Goal: Task Accomplishment & Management: Complete application form

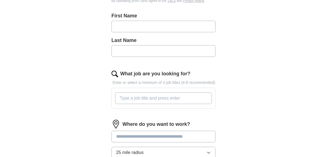
scroll to position [148, 0]
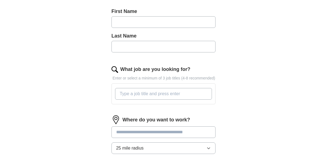
click at [127, 22] on input "text" at bounding box center [164, 22] width 104 height 12
type input "******"
click at [137, 46] on input "text" at bounding box center [164, 47] width 104 height 12
type input "*"
type input "**********"
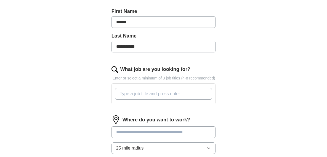
click at [147, 95] on input "What job are you looking for?" at bounding box center [163, 94] width 97 height 12
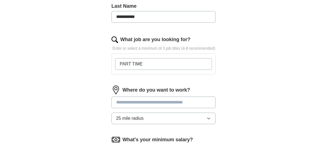
scroll to position [197, 0]
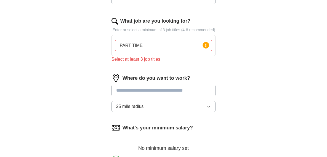
click at [148, 83] on div "Where do you want to work? 25 mile radius" at bounding box center [164, 95] width 104 height 43
click at [135, 90] on input at bounding box center [164, 91] width 104 height 12
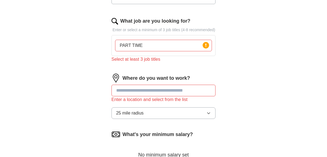
click at [145, 47] on input "PART TIME" at bounding box center [163, 46] width 97 height 12
type input "P"
click at [134, 83] on div "Where do you want to work? Enter a location and select from the list 25 mile ra…" at bounding box center [164, 99] width 104 height 50
click at [132, 85] on input at bounding box center [164, 91] width 104 height 12
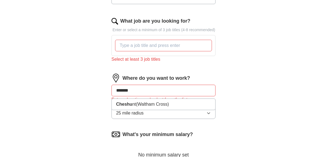
type input "********"
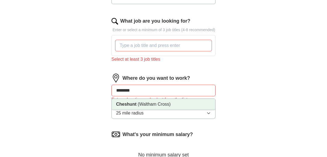
click at [146, 106] on span "(Waltham Cross)" at bounding box center [154, 104] width 33 height 5
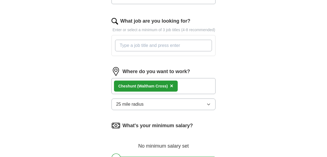
click at [136, 44] on input "What job are you looking for?" at bounding box center [163, 46] width 97 height 12
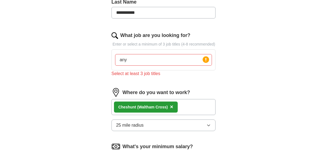
scroll to position [170, 0]
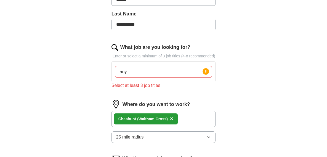
click at [129, 71] on input "any" at bounding box center [163, 72] width 97 height 12
type input "a"
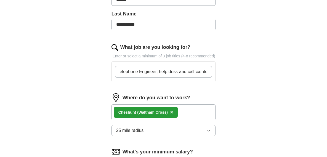
scroll to position [0, 4]
click at [196, 70] on input "Telephone Engineer, help desk and call \center" at bounding box center [163, 72] width 97 height 12
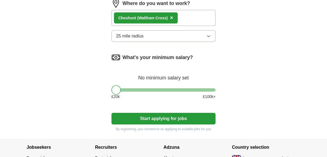
scroll to position [266, 0]
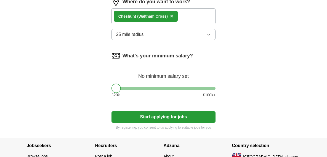
type input "Telephone Engineer, help desk and call center"
click at [115, 91] on div at bounding box center [116, 88] width 9 height 9
click at [190, 119] on button "Start applying for jobs" at bounding box center [164, 117] width 104 height 12
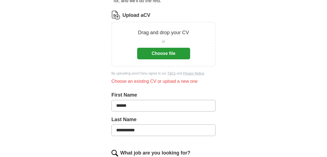
scroll to position [64, 0]
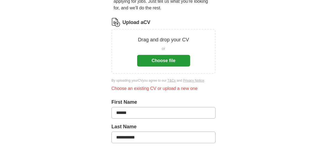
click at [176, 58] on button "Choose file" at bounding box center [163, 61] width 53 height 12
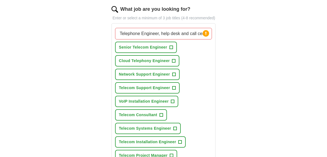
scroll to position [194, 0]
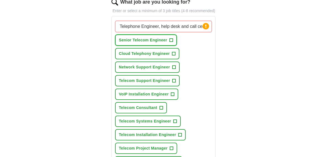
click at [171, 40] on span "+" at bounding box center [170, 40] width 3 height 4
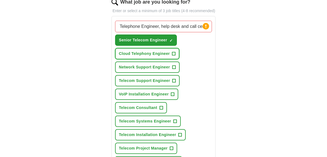
click at [174, 52] on span "+" at bounding box center [173, 54] width 3 height 4
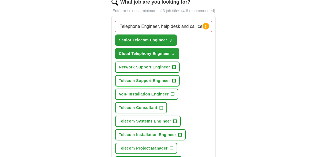
click at [175, 80] on span "+" at bounding box center [174, 81] width 3 height 4
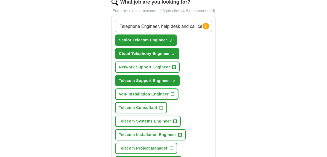
click at [174, 94] on span "+" at bounding box center [172, 94] width 3 height 4
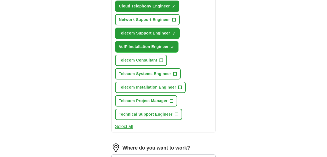
scroll to position [246, 0]
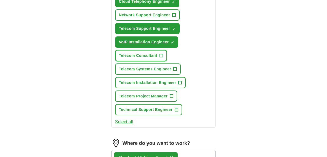
click at [161, 54] on span "+" at bounding box center [161, 56] width 3 height 4
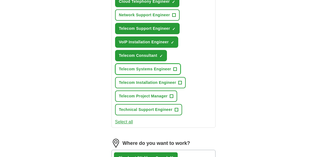
click at [176, 67] on span "+" at bounding box center [175, 69] width 3 height 4
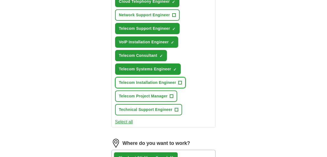
click at [179, 81] on span "+" at bounding box center [180, 83] width 3 height 4
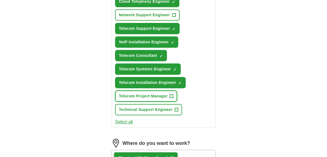
click at [172, 96] on span "+" at bounding box center [171, 96] width 3 height 4
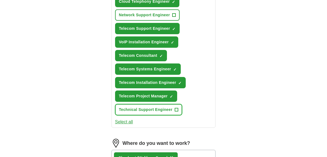
click at [177, 110] on span "+" at bounding box center [176, 110] width 3 height 4
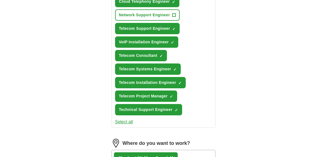
click at [123, 121] on button "Select all" at bounding box center [124, 122] width 18 height 7
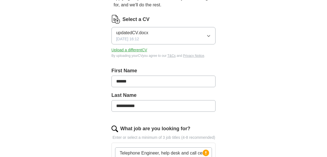
scroll to position [402, 0]
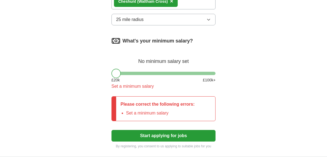
click at [115, 75] on div at bounding box center [116, 73] width 9 height 9
click at [173, 80] on div "£ 20 k £ 100 k+" at bounding box center [164, 80] width 104 height 6
click at [114, 74] on div at bounding box center [116, 73] width 9 height 9
click at [115, 73] on div at bounding box center [116, 73] width 9 height 9
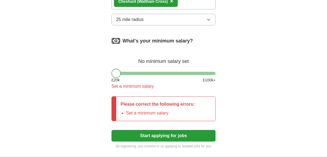
click at [115, 73] on div at bounding box center [116, 73] width 9 height 9
click at [116, 73] on div at bounding box center [116, 73] width 9 height 9
click at [115, 70] on div at bounding box center [116, 73] width 9 height 9
click at [130, 113] on li "Set a minimum salary" at bounding box center [160, 113] width 69 height 7
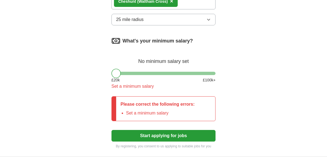
click at [130, 107] on p "Please correct the following errors:" at bounding box center [158, 104] width 74 height 7
click at [128, 86] on div "Set a minimum salary" at bounding box center [164, 86] width 104 height 7
click at [186, 134] on button "Start applying for jobs" at bounding box center [164, 136] width 104 height 12
click at [117, 71] on div at bounding box center [116, 73] width 9 height 9
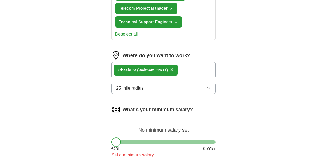
scroll to position [347, 0]
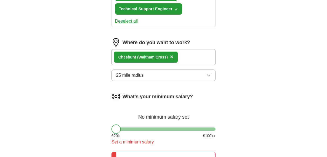
click at [207, 75] on icon "button" at bounding box center [208, 75] width 4 height 4
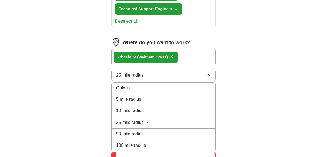
click at [144, 121] on div "25 mile radius ✓" at bounding box center [163, 122] width 95 height 7
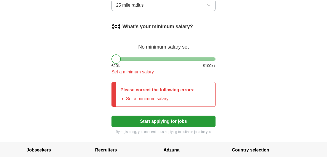
scroll to position [463, 0]
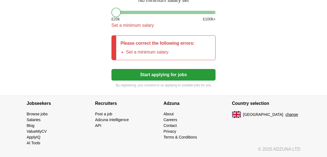
click at [149, 75] on button "Start applying for jobs" at bounding box center [164, 75] width 104 height 12
click at [137, 51] on li "Set a minimum salary" at bounding box center [160, 52] width 69 height 7
click at [127, 44] on p "Please correct the following errors:" at bounding box center [158, 43] width 74 height 7
click at [116, 16] on div "What's your minimum salary? No minimum salary set £ 20 k £ 100 k+ Set a minimum…" at bounding box center [164, 4] width 104 height 58
drag, startPoint x: 116, startPoint y: 16, endPoint x: 116, endPoint y: 12, distance: 3.9
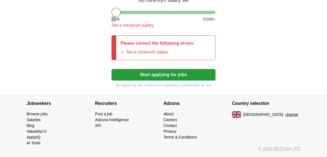
click at [116, 12] on div at bounding box center [116, 12] width 9 height 9
click at [116, 16] on div "What's your minimum salary? No minimum salary set £ 20 k £ 100 k+ Set a minimum…" at bounding box center [164, 4] width 104 height 58
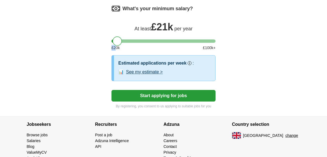
scroll to position [456, 0]
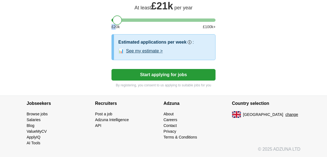
click at [163, 77] on button "Start applying for jobs" at bounding box center [164, 75] width 104 height 12
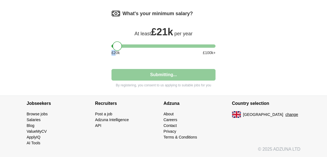
scroll to position [430, 0]
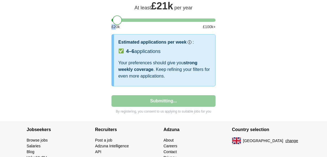
select select "**"
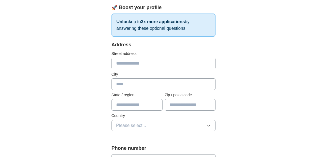
scroll to position [90, 0]
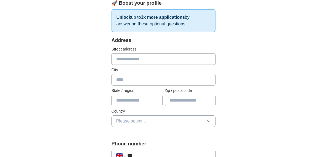
click at [133, 58] on input "text" at bounding box center [164, 59] width 104 height 12
type input "**********"
click at [182, 102] on input "text" at bounding box center [190, 101] width 51 height 12
type input "*"
type input "*******"
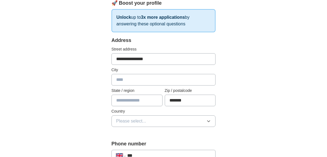
click at [210, 121] on icon "button" at bounding box center [208, 121] width 4 height 4
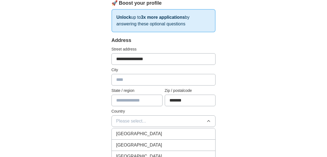
click at [159, 132] on div "[GEOGRAPHIC_DATA]" at bounding box center [163, 134] width 95 height 7
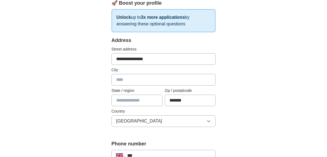
click at [144, 99] on input "text" at bounding box center [137, 101] width 51 height 12
type input "*"
type input "**********"
click at [134, 81] on input "text" at bounding box center [164, 80] width 104 height 12
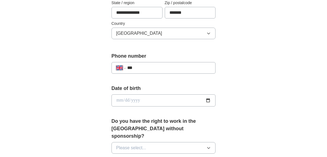
scroll to position [180, 0]
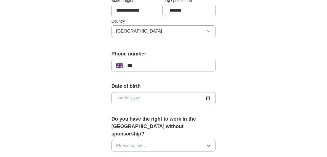
type input "********"
click at [150, 65] on input "***" at bounding box center [169, 65] width 84 height 7
type input "**********"
click at [140, 99] on input "date" at bounding box center [164, 98] width 104 height 12
click at [210, 99] on input "date" at bounding box center [164, 98] width 104 height 12
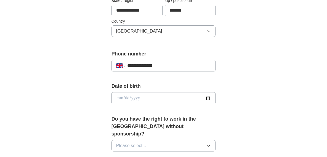
click at [133, 99] on input "date" at bounding box center [164, 98] width 104 height 12
click at [123, 97] on input "date" at bounding box center [164, 98] width 104 height 12
click at [120, 98] on input "date" at bounding box center [164, 98] width 104 height 12
type input "**********"
click at [280, 123] on div "**********" at bounding box center [163, 95] width 283 height 517
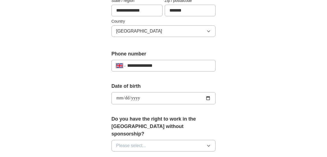
click at [208, 144] on icon "button" at bounding box center [208, 146] width 4 height 4
click at [147, 155] on div "Yes" at bounding box center [163, 158] width 95 height 7
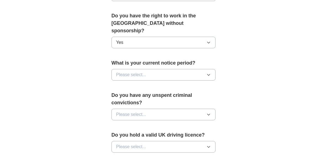
scroll to position [290, 0]
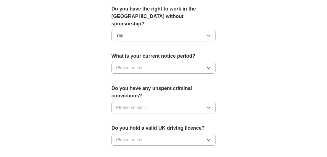
click at [208, 66] on icon "button" at bounding box center [208, 68] width 4 height 4
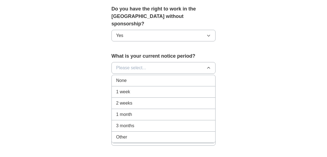
click at [122, 111] on span "1 month" at bounding box center [124, 114] width 16 height 7
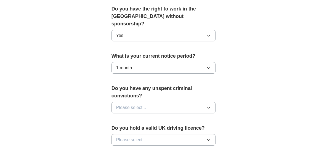
click at [208, 105] on icon "button" at bounding box center [208, 107] width 4 height 4
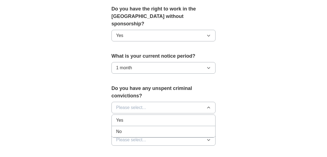
click at [123, 128] on div "No" at bounding box center [163, 131] width 95 height 7
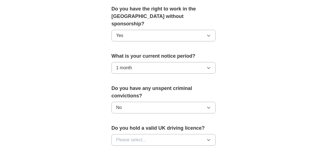
click at [206, 134] on button "Please select..." at bounding box center [164, 140] width 104 height 12
click at [142, 149] on div "Yes" at bounding box center [163, 152] width 95 height 7
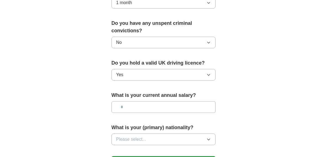
scroll to position [364, 0]
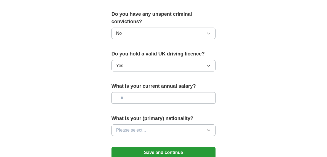
click at [124, 92] on input "text" at bounding box center [164, 98] width 104 height 12
type input "*******"
click at [208, 128] on icon "button" at bounding box center [208, 130] width 4 height 4
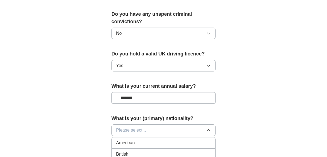
click at [132, 151] on div "British" at bounding box center [163, 154] width 95 height 7
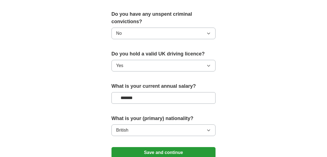
click at [158, 147] on button "Save and continue" at bounding box center [164, 152] width 104 height 11
